Goal: Task Accomplishment & Management: Complete application form

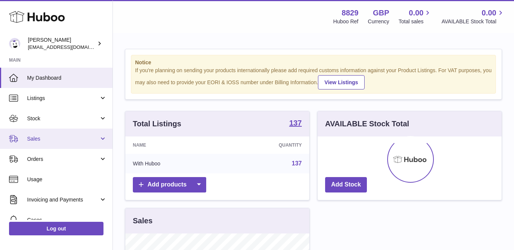
scroll to position [117, 184]
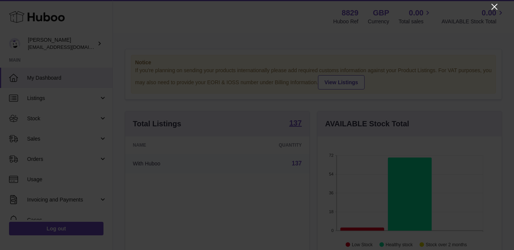
click at [494, 8] on icon "Close" at bounding box center [494, 7] width 6 height 6
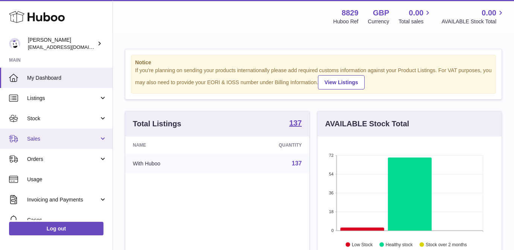
click at [39, 139] on span "Sales" at bounding box center [63, 138] width 72 height 7
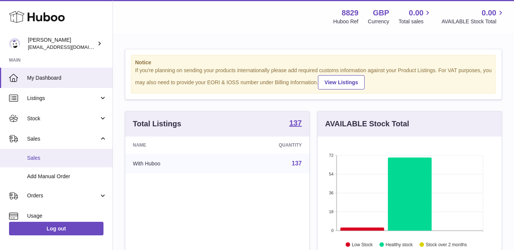
click at [37, 156] on span "Sales" at bounding box center [67, 158] width 80 height 7
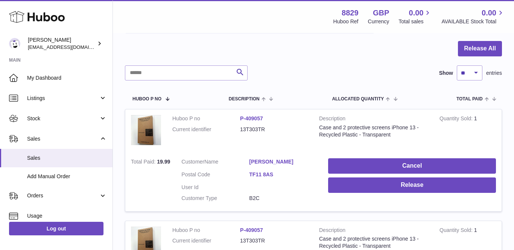
scroll to position [100, 0]
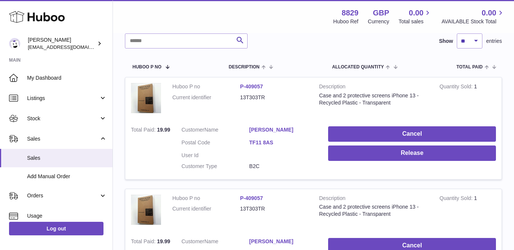
click at [261, 127] on link "[PERSON_NAME]" at bounding box center [283, 129] width 68 height 7
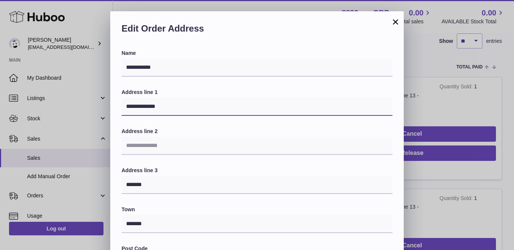
drag, startPoint x: 172, startPoint y: 104, endPoint x: 67, endPoint y: 100, distance: 105.0
paste input "**********"
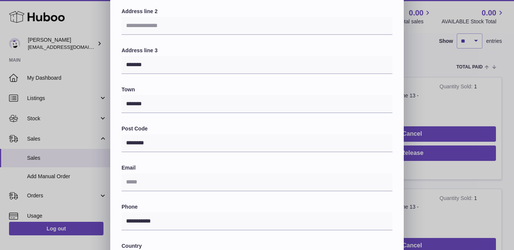
scroll to position [145, 0]
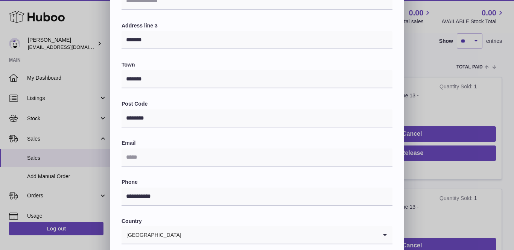
type input "**********"
click at [150, 179] on label "Phone" at bounding box center [256, 182] width 271 height 7
click at [149, 144] on div "Email" at bounding box center [256, 152] width 271 height 27
click at [149, 161] on input "text" at bounding box center [256, 158] width 271 height 18
paste input "**********"
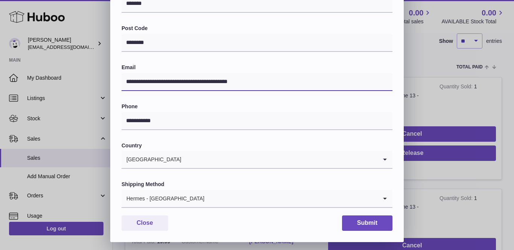
scroll to position [220, 0]
type input "**********"
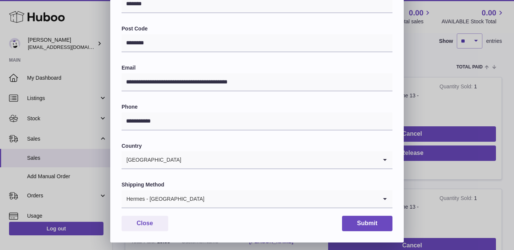
click at [205, 191] on input "Search for option" at bounding box center [291, 198] width 173 height 17
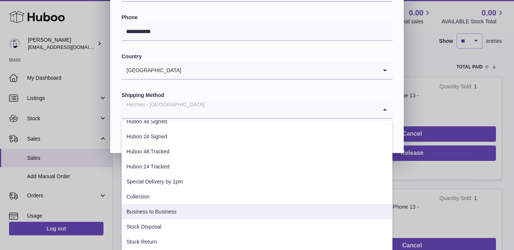
scroll to position [38, 0]
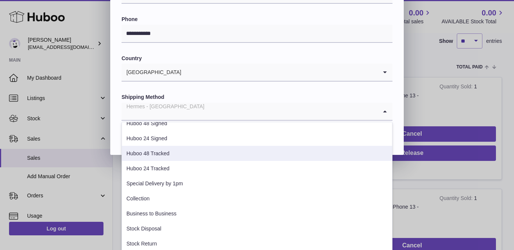
click at [179, 151] on li "Huboo 48 Tracked" at bounding box center [257, 153] width 270 height 15
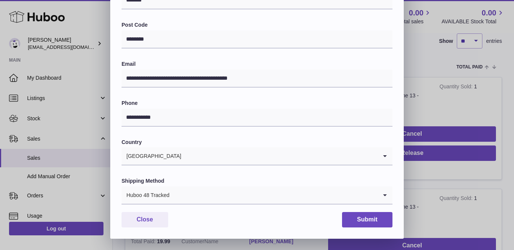
scroll to position [220, 0]
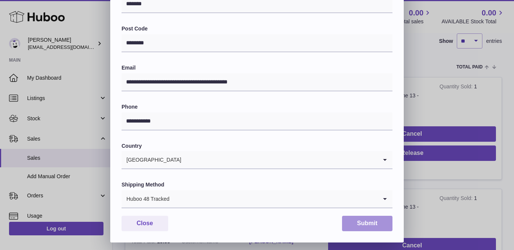
click at [362, 216] on button "Submit" at bounding box center [367, 223] width 50 height 15
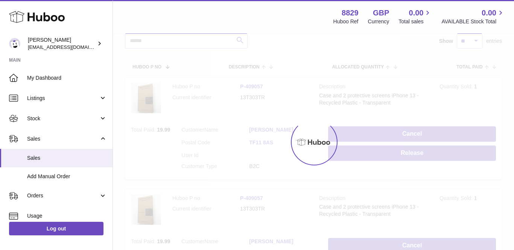
scroll to position [0, 0]
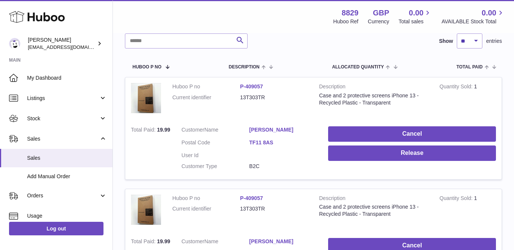
click at [266, 127] on link "[PERSON_NAME]" at bounding box center [283, 129] width 68 height 7
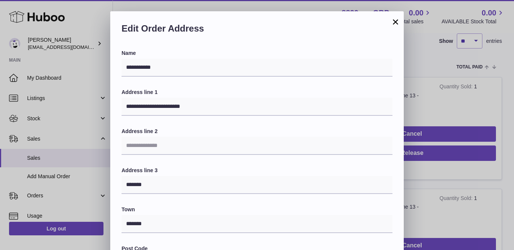
click at [395, 22] on button "×" at bounding box center [395, 21] width 9 height 9
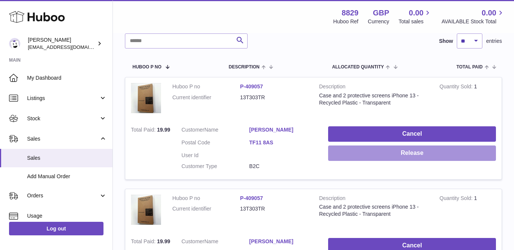
click at [373, 154] on button "Release" at bounding box center [412, 153] width 168 height 15
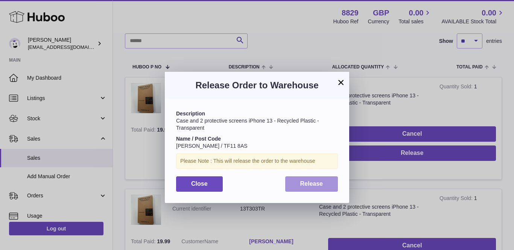
click at [308, 182] on span "Release" at bounding box center [311, 183] width 23 height 6
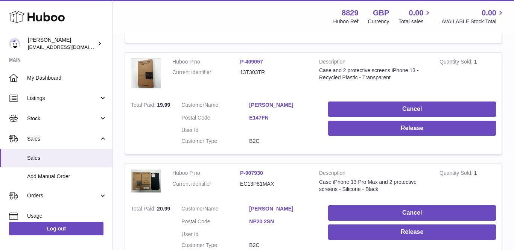
scroll to position [237, 0]
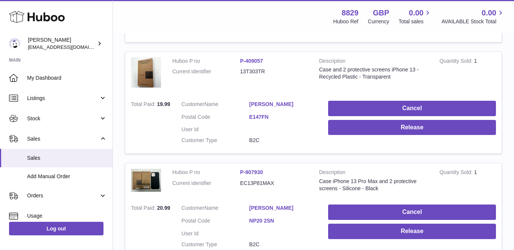
click at [259, 205] on link "[PERSON_NAME]" at bounding box center [283, 208] width 68 height 7
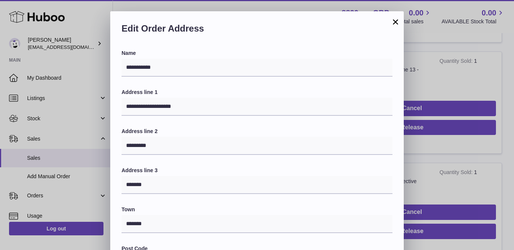
click at [395, 22] on button "×" at bounding box center [395, 21] width 9 height 9
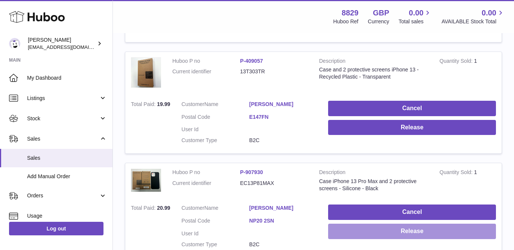
click at [373, 233] on button "Release" at bounding box center [412, 231] width 168 height 15
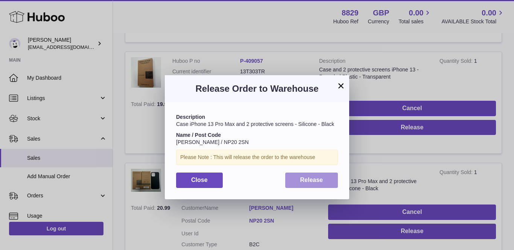
click at [305, 177] on span "Release" at bounding box center [311, 180] width 23 height 6
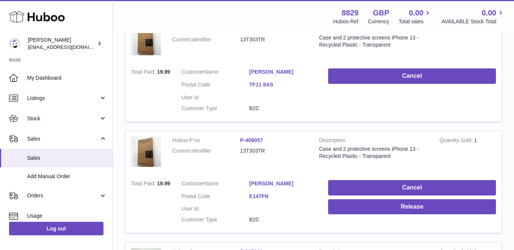
scroll to position [155, 0]
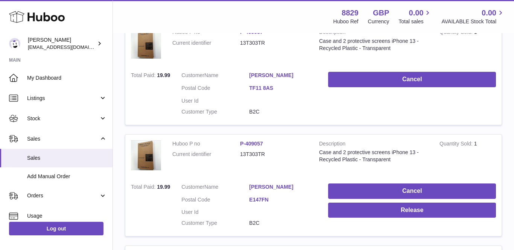
click at [281, 184] on link "[PERSON_NAME]" at bounding box center [283, 186] width 68 height 7
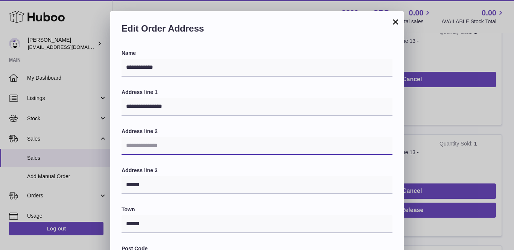
click at [201, 143] on input "text" at bounding box center [256, 146] width 271 height 18
paste input "**********"
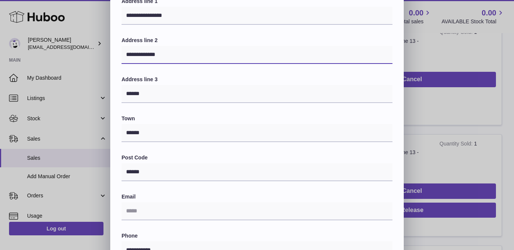
scroll to position [111, 0]
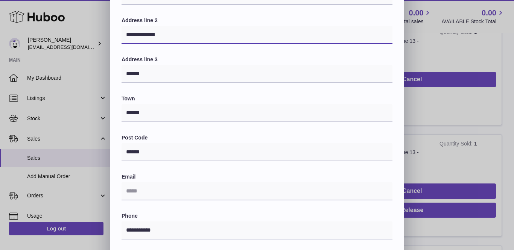
type input "**********"
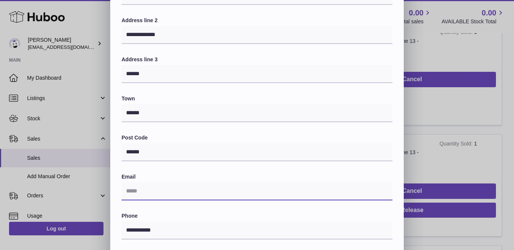
click at [210, 188] on input "text" at bounding box center [256, 191] width 271 height 18
paste input "**********"
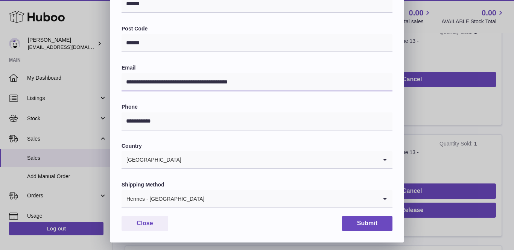
type input "**********"
click at [205, 199] on input "Search for option" at bounding box center [291, 198] width 173 height 17
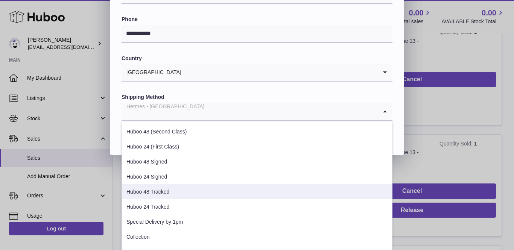
click at [173, 184] on li "Huboo 48 Tracked" at bounding box center [257, 191] width 270 height 15
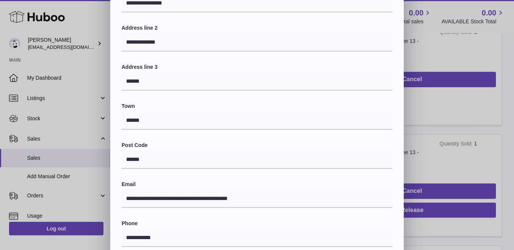
scroll to position [102, 0]
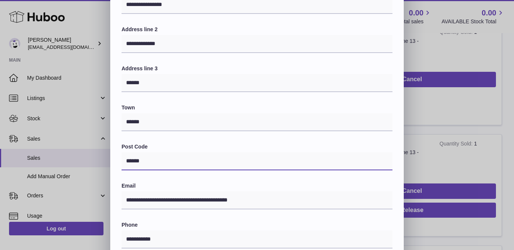
drag, startPoint x: 149, startPoint y: 158, endPoint x: 100, endPoint y: 130, distance: 56.2
paste input "*"
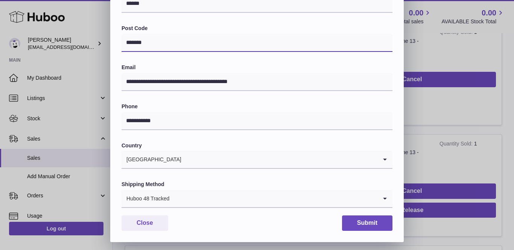
scroll to position [220, 0]
type input "*******"
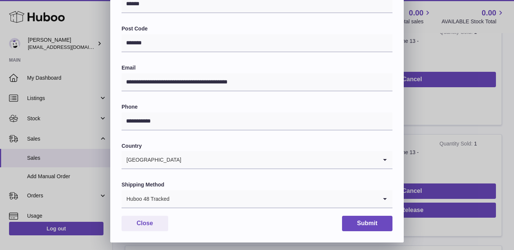
click at [298, 154] on input "Search for option" at bounding box center [280, 159] width 196 height 17
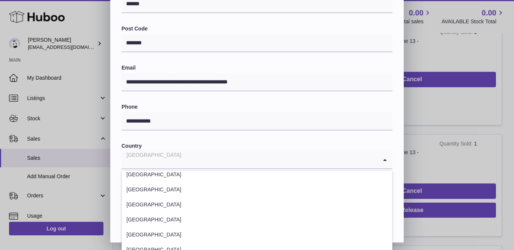
scroll to position [3386, 0]
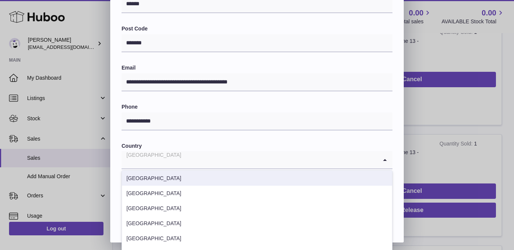
click at [295, 133] on div "**********" at bounding box center [256, 19] width 271 height 379
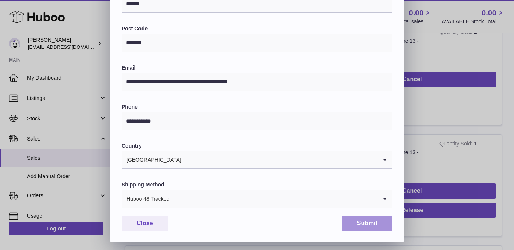
click at [359, 218] on button "Submit" at bounding box center [367, 223] width 50 height 15
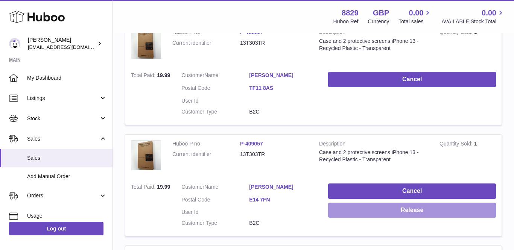
click at [352, 204] on button "Release" at bounding box center [412, 210] width 168 height 15
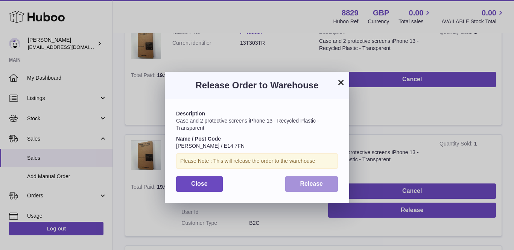
click at [324, 185] on button "Release" at bounding box center [311, 183] width 53 height 15
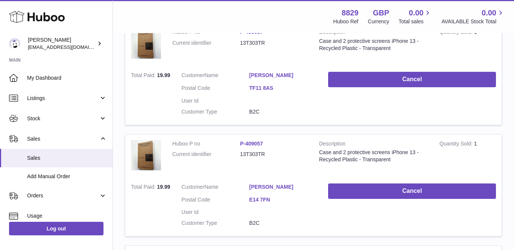
click at [257, 184] on link "[PERSON_NAME]" at bounding box center [283, 186] width 68 height 7
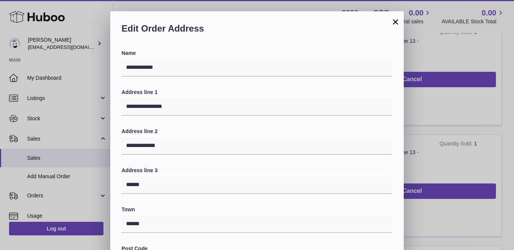
click at [398, 22] on button "×" at bounding box center [395, 21] width 9 height 9
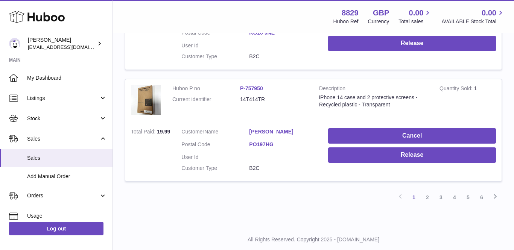
scroll to position [1093, 0]
